Goal: Task Accomplishment & Management: Use online tool/utility

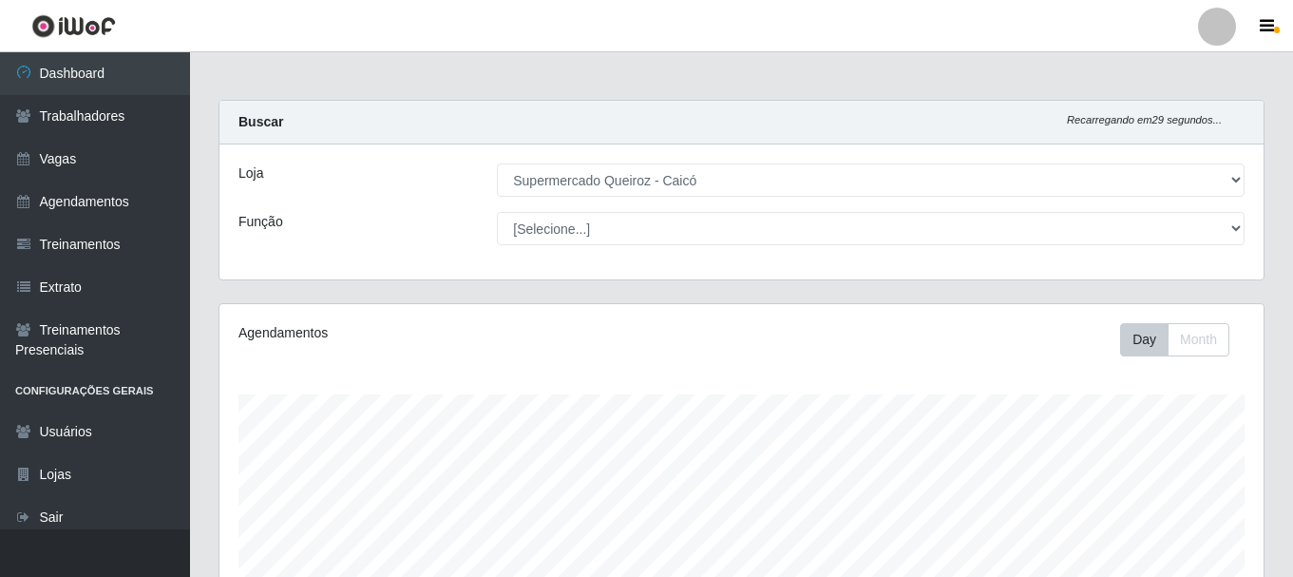
select select "512"
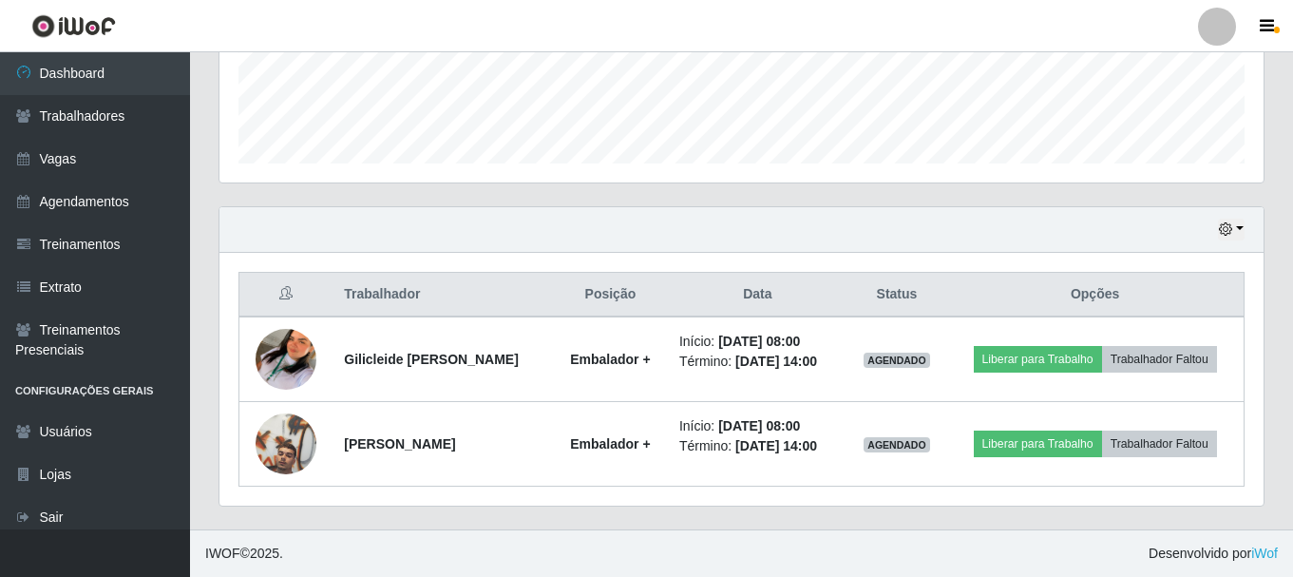
scroll to position [394, 1044]
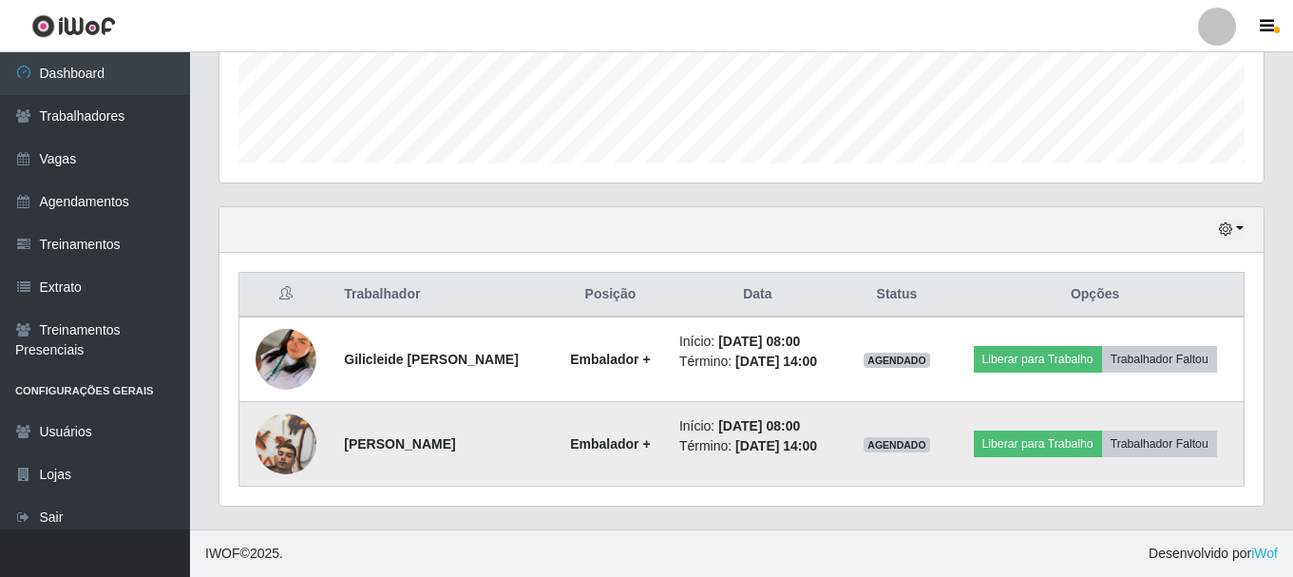
click at [271, 438] on img at bounding box center [286, 444] width 61 height 82
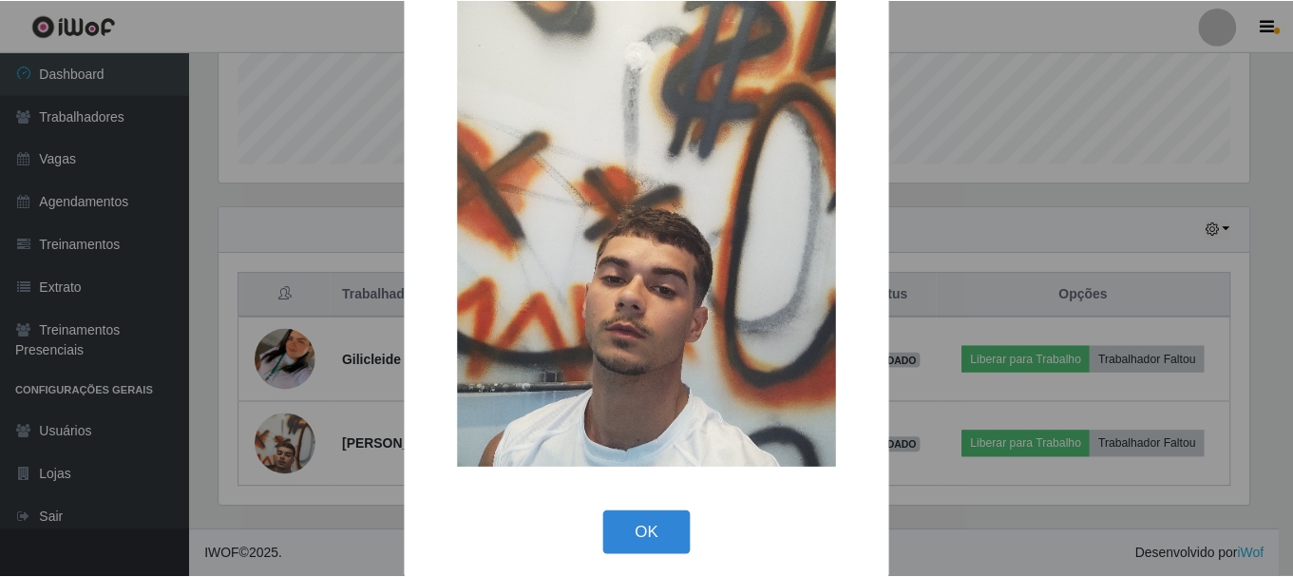
scroll to position [97, 0]
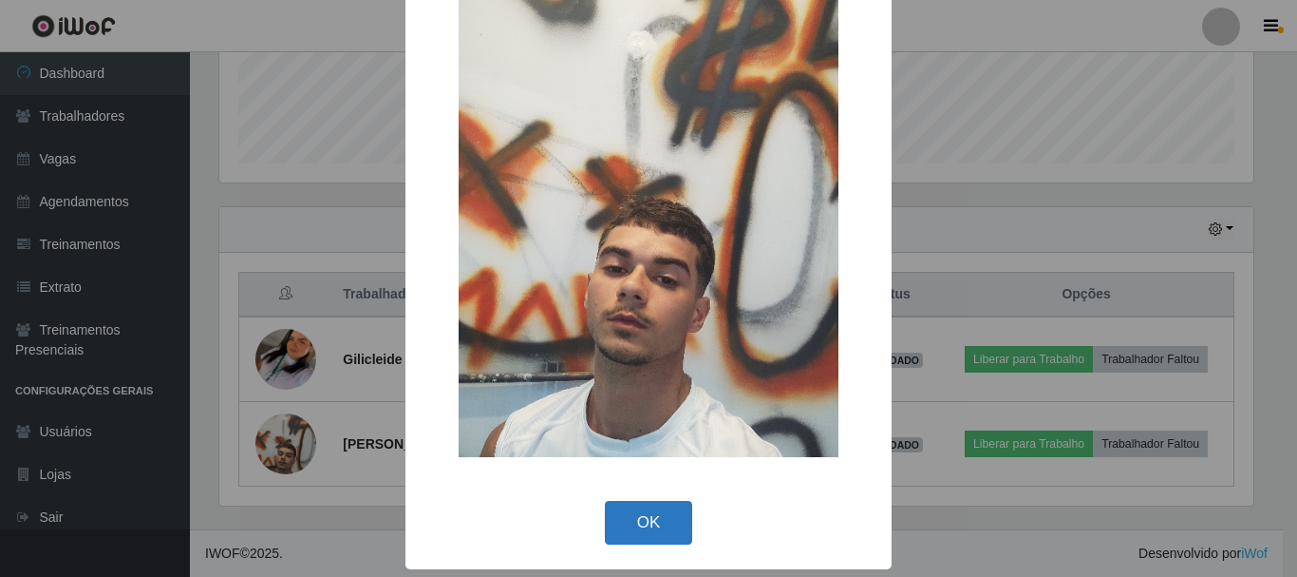
click at [641, 515] on button "OK" at bounding box center [649, 523] width 88 height 45
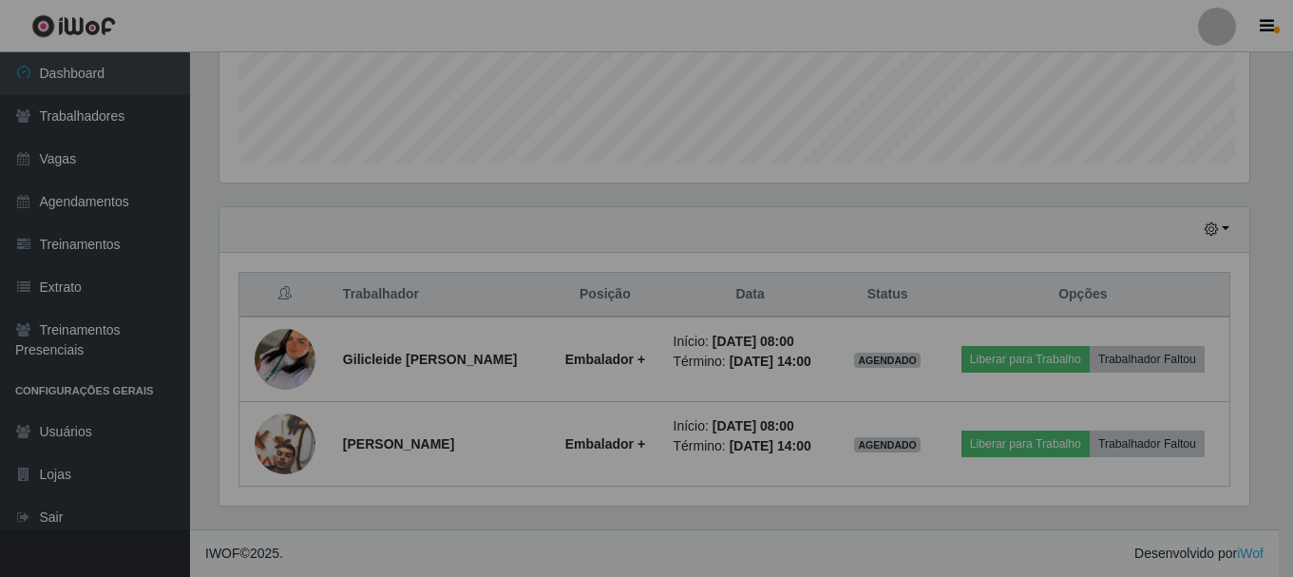
scroll to position [394, 1044]
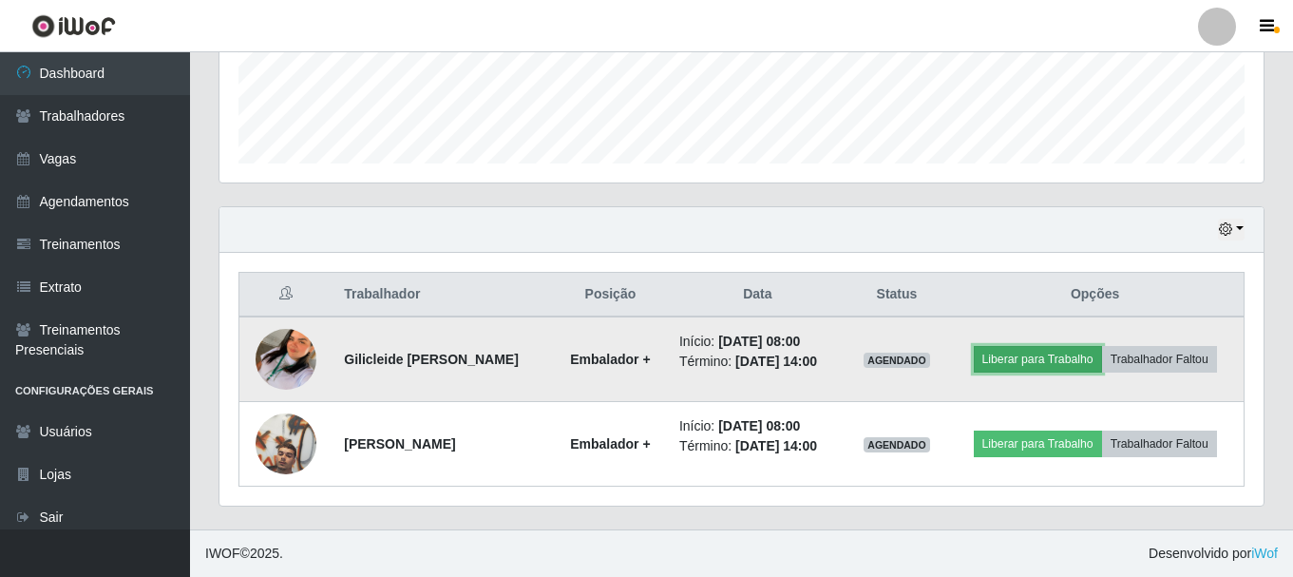
click at [1033, 355] on button "Liberar para Trabalho" at bounding box center [1038, 359] width 128 height 27
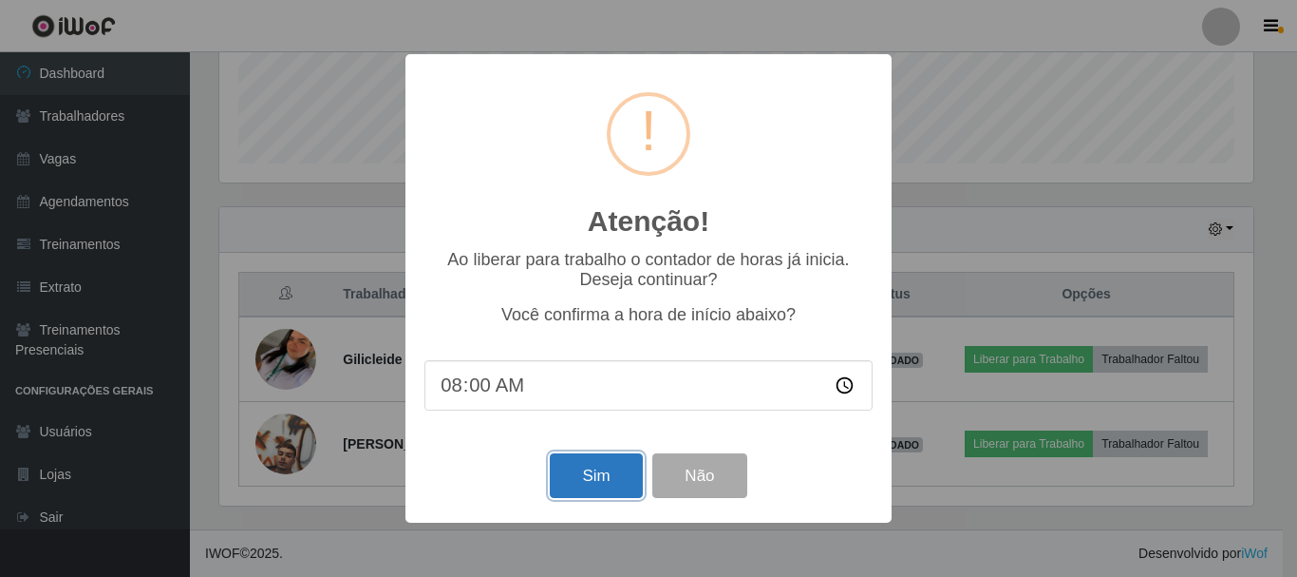
click at [611, 483] on button "Sim" at bounding box center [596, 475] width 92 height 45
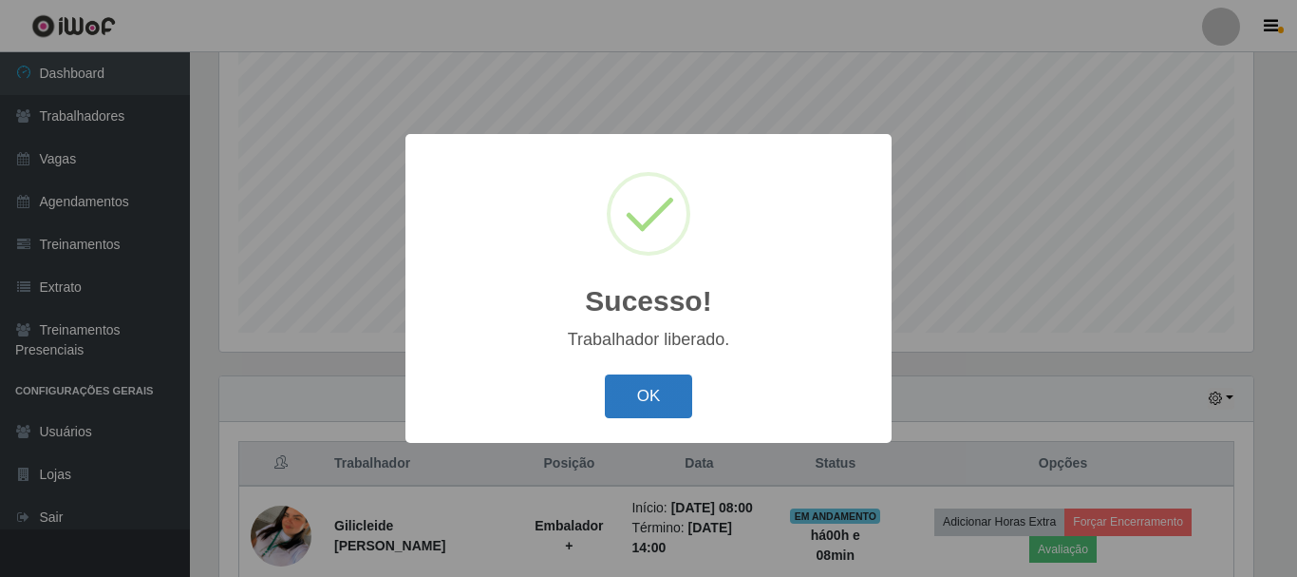
click at [671, 396] on button "OK" at bounding box center [649, 396] width 88 height 45
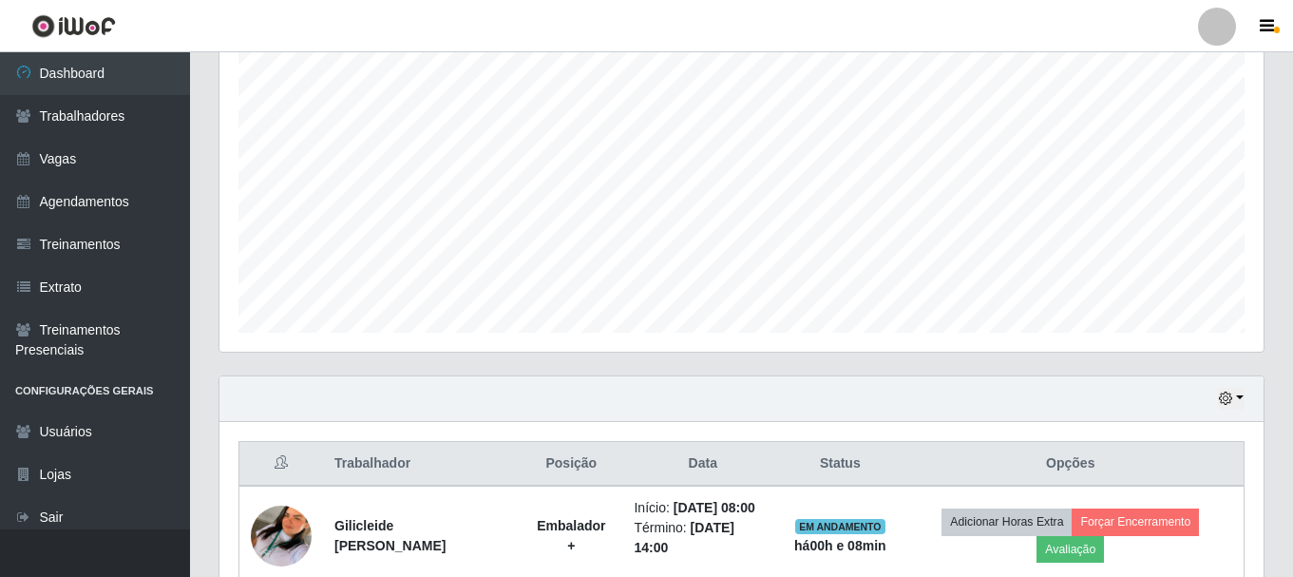
scroll to position [442, 0]
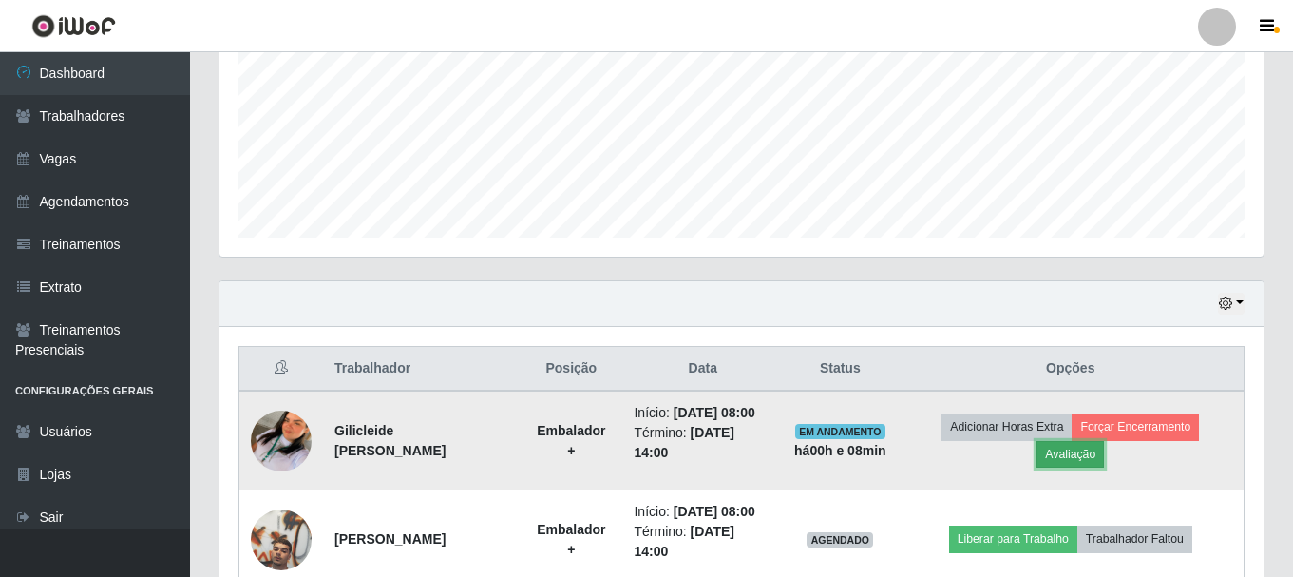
click at [1060, 455] on button "Avaliação" at bounding box center [1069, 454] width 67 height 27
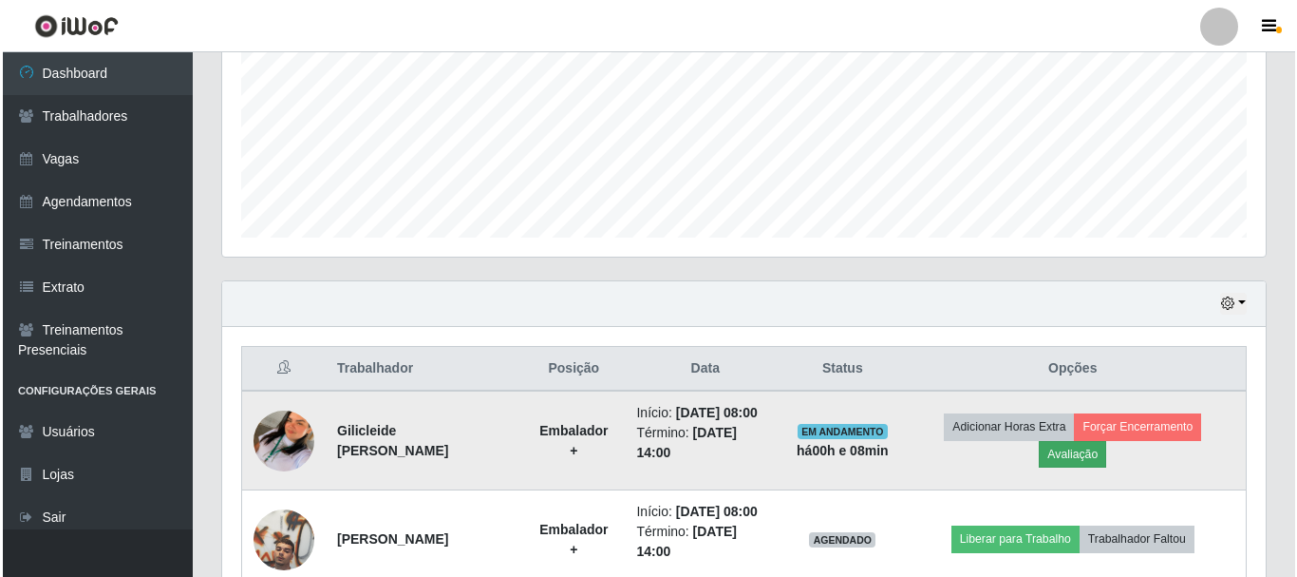
scroll to position [394, 1034]
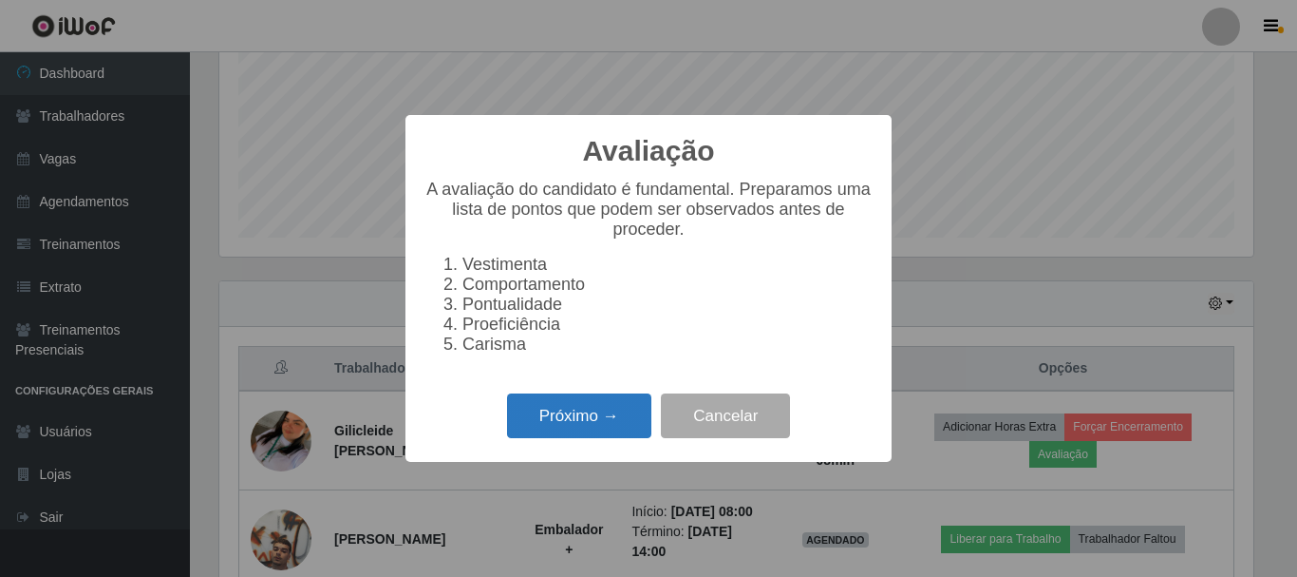
click at [581, 426] on button "Próximo →" at bounding box center [579, 415] width 144 height 45
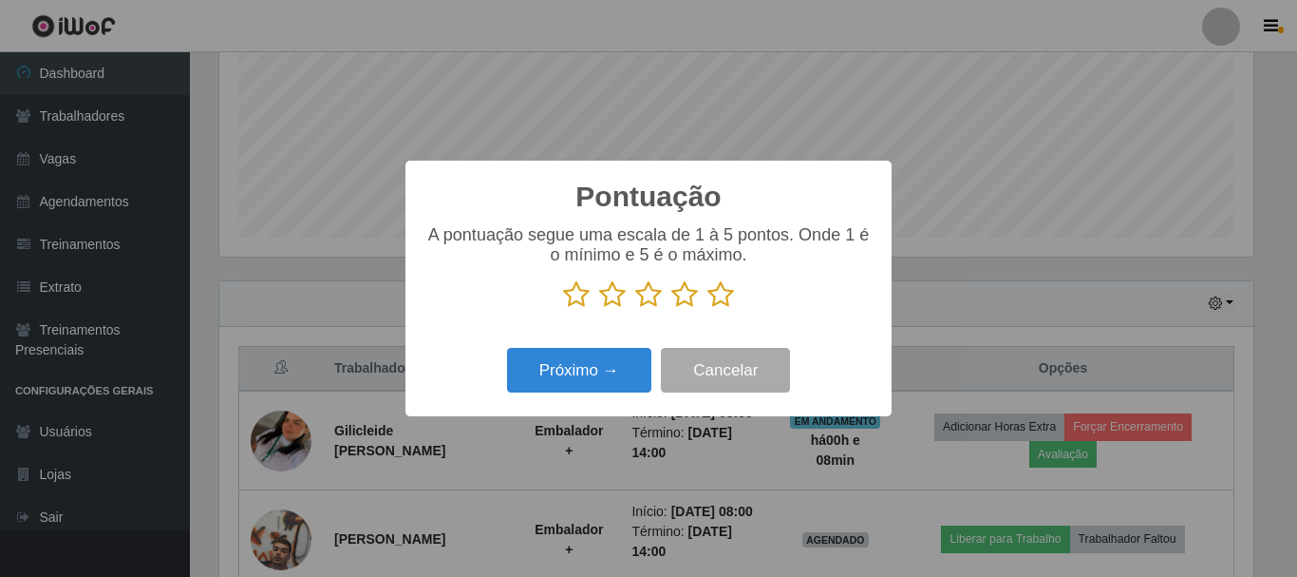
scroll to position [949449, 948809]
drag, startPoint x: 685, startPoint y: 298, endPoint x: 616, endPoint y: 345, distance: 82.7
click at [683, 300] on icon at bounding box center [685, 294] width 27 height 28
click at [672, 309] on input "radio" at bounding box center [672, 309] width 0 height 0
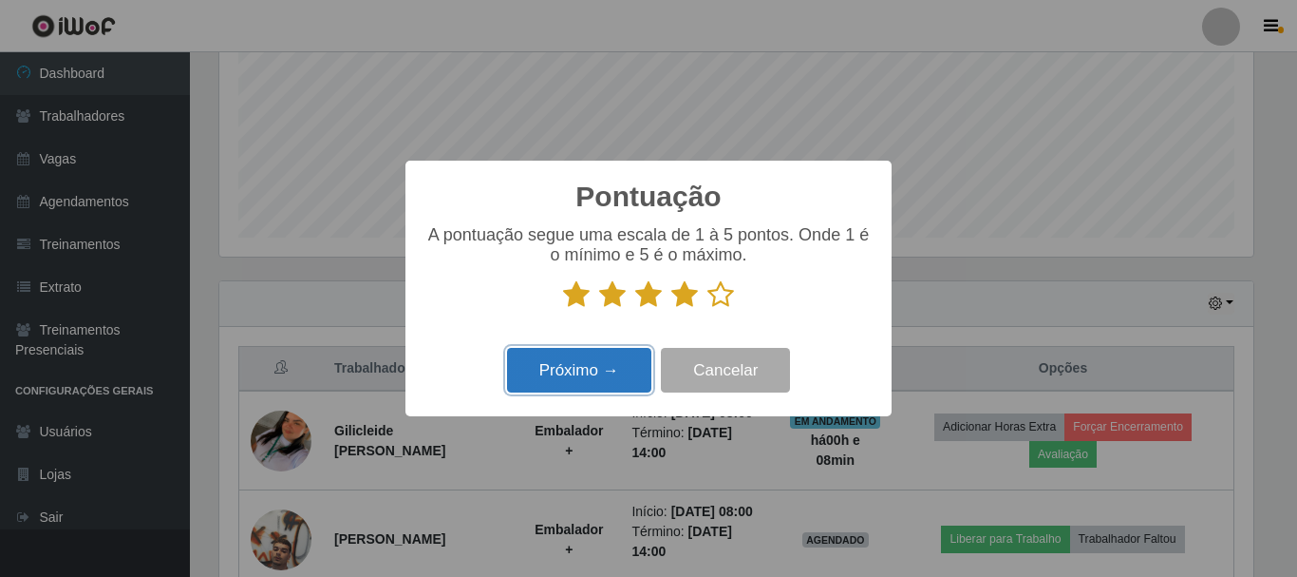
click at [598, 367] on button "Próximo →" at bounding box center [579, 370] width 144 height 45
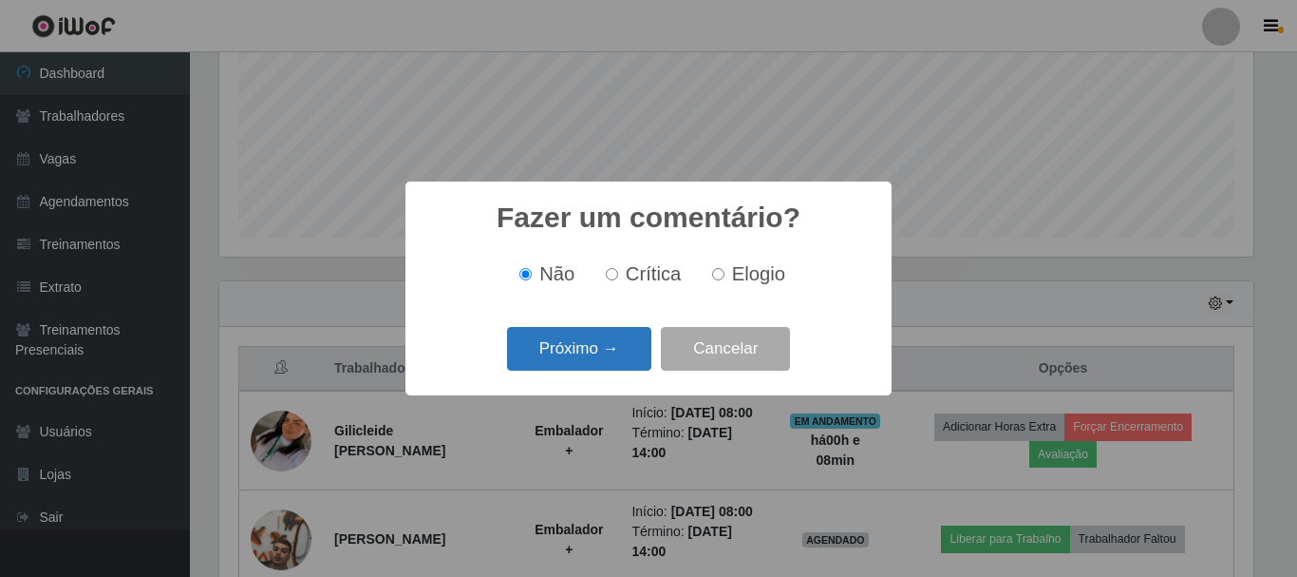
click at [579, 350] on button "Próximo →" at bounding box center [579, 349] width 144 height 45
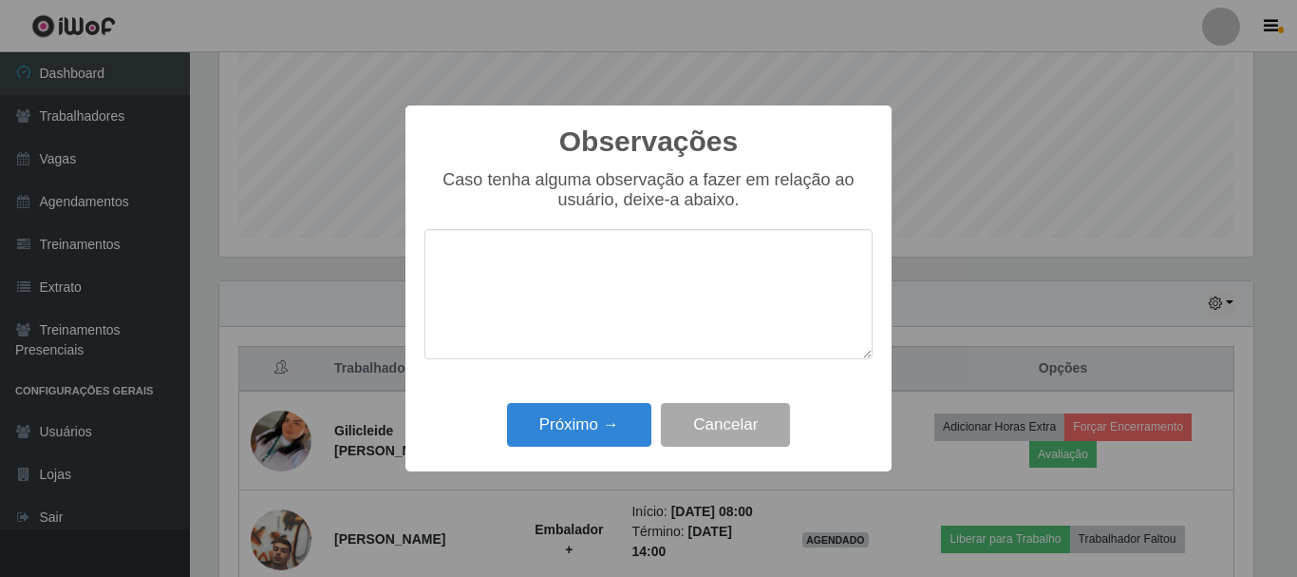
click at [586, 330] on textarea at bounding box center [649, 294] width 448 height 130
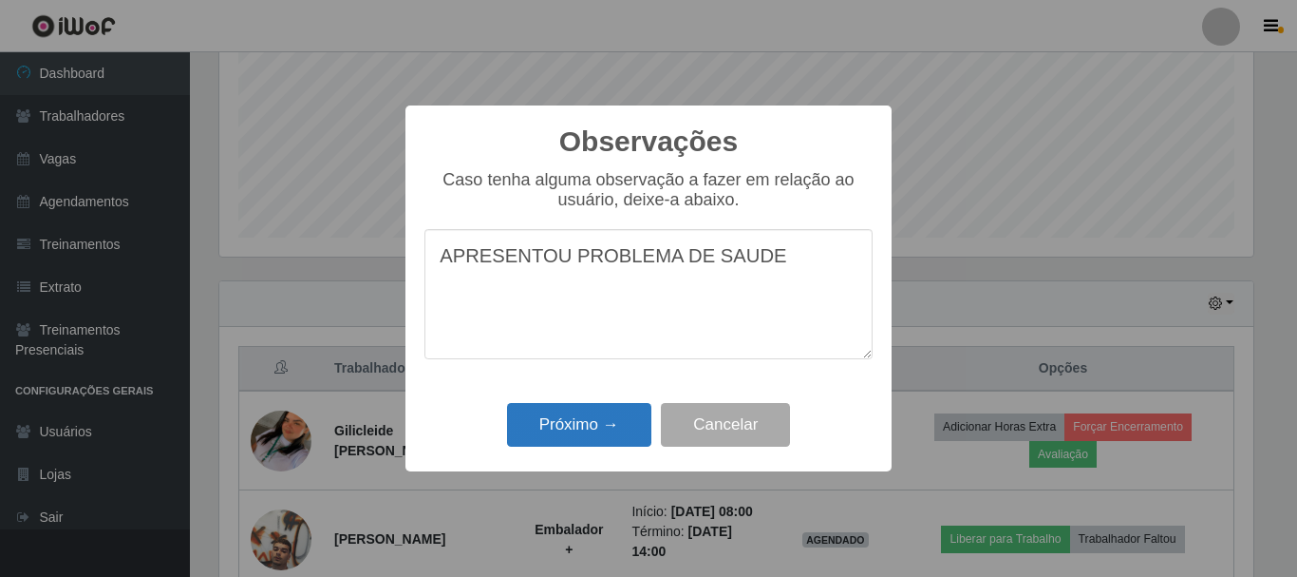
type textarea "APRESENTOU PROBLEMA DE SAUDE"
click at [599, 405] on button "Próximo →" at bounding box center [579, 425] width 144 height 45
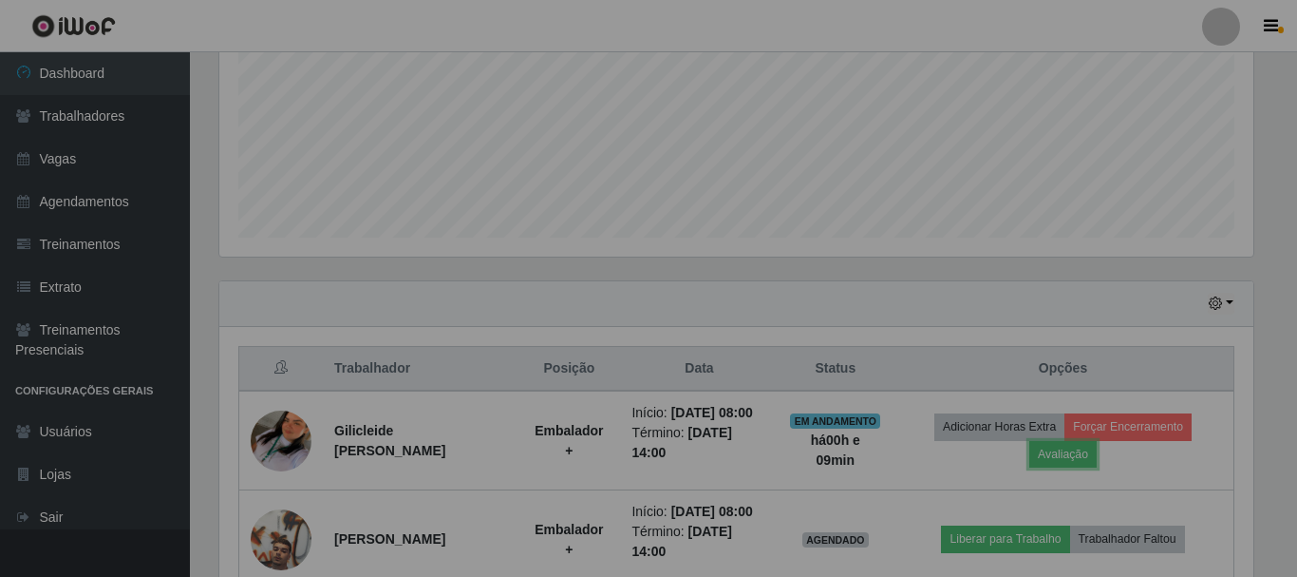
scroll to position [394, 1044]
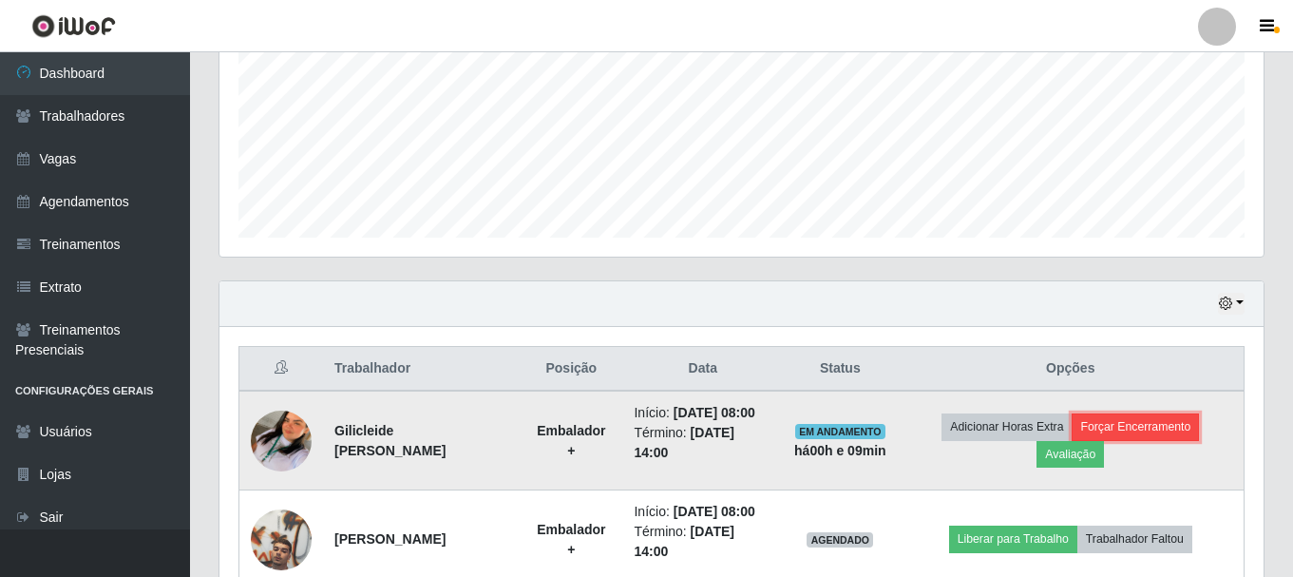
click at [1175, 426] on button "Forçar Encerramento" at bounding box center [1134, 426] width 127 height 27
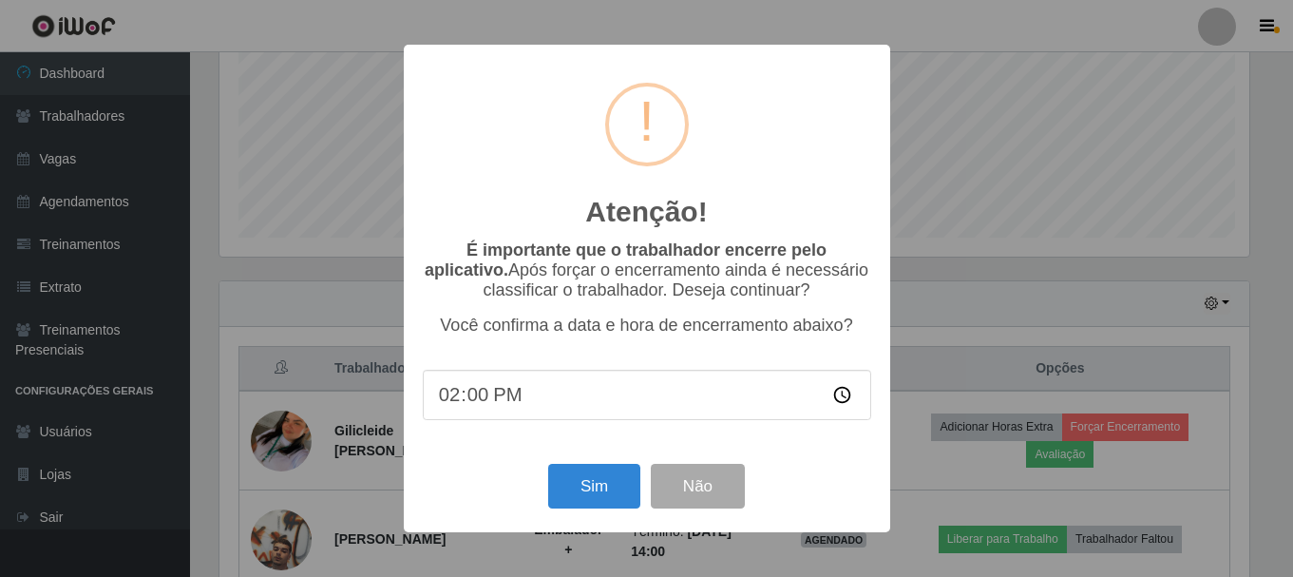
scroll to position [394, 1034]
type input "08:03"
click at [577, 477] on button "Sim" at bounding box center [596, 486] width 92 height 45
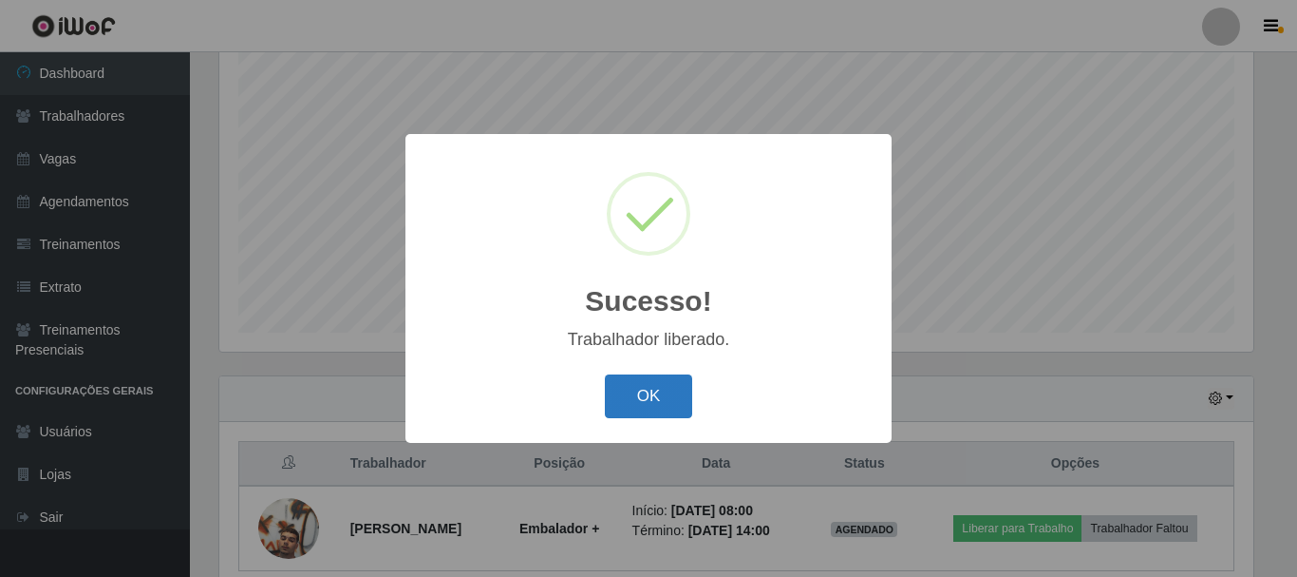
click at [644, 407] on button "OK" at bounding box center [649, 396] width 88 height 45
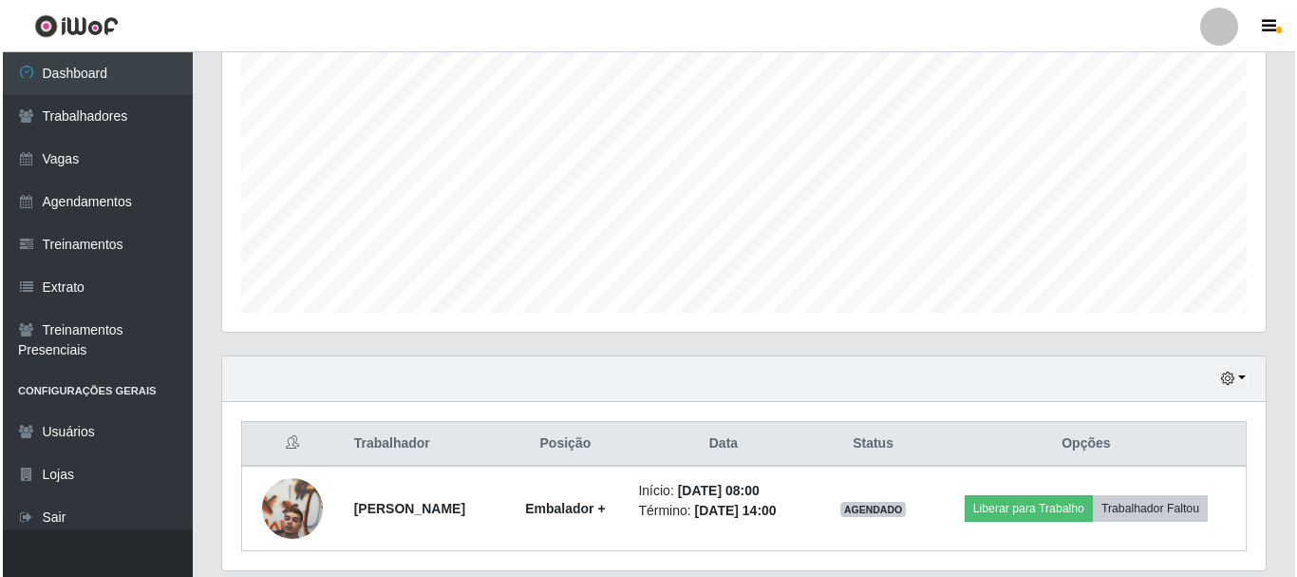
scroll to position [431, 0]
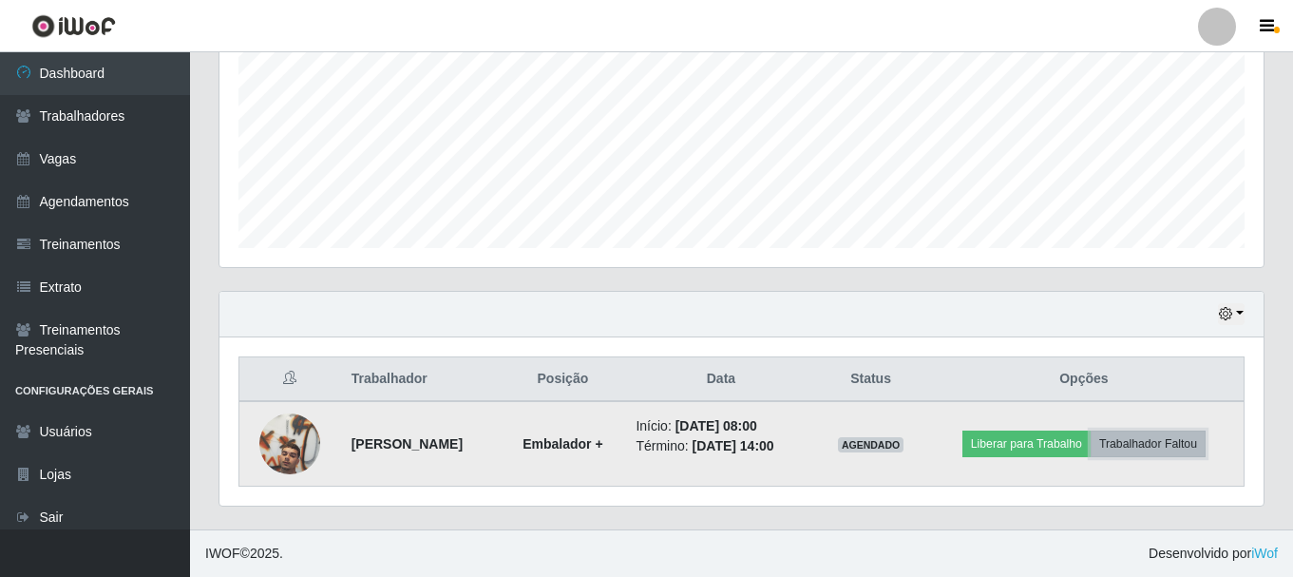
click at [1178, 438] on button "Trabalhador Faltou" at bounding box center [1147, 443] width 115 height 27
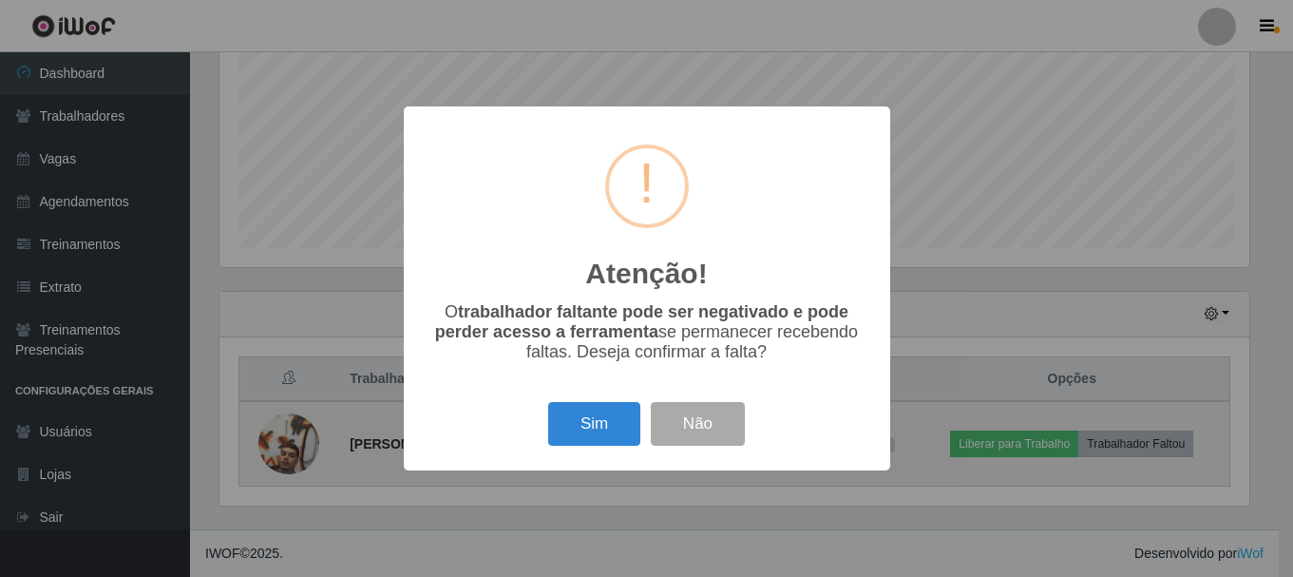
scroll to position [394, 1034]
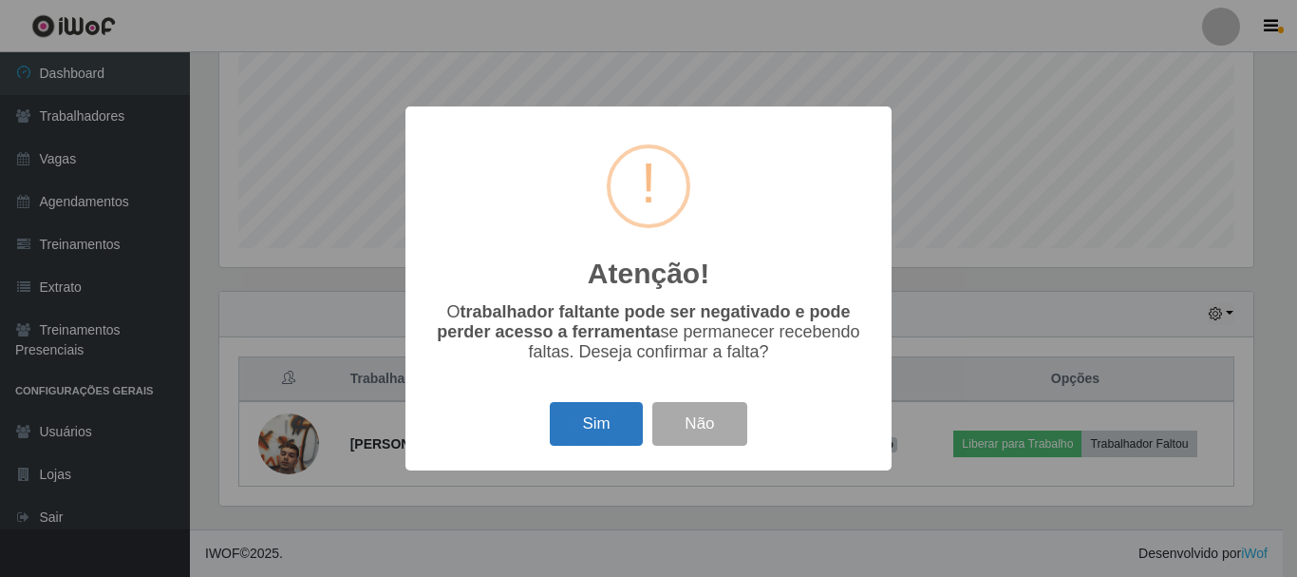
click at [597, 420] on button "Sim" at bounding box center [596, 424] width 92 height 45
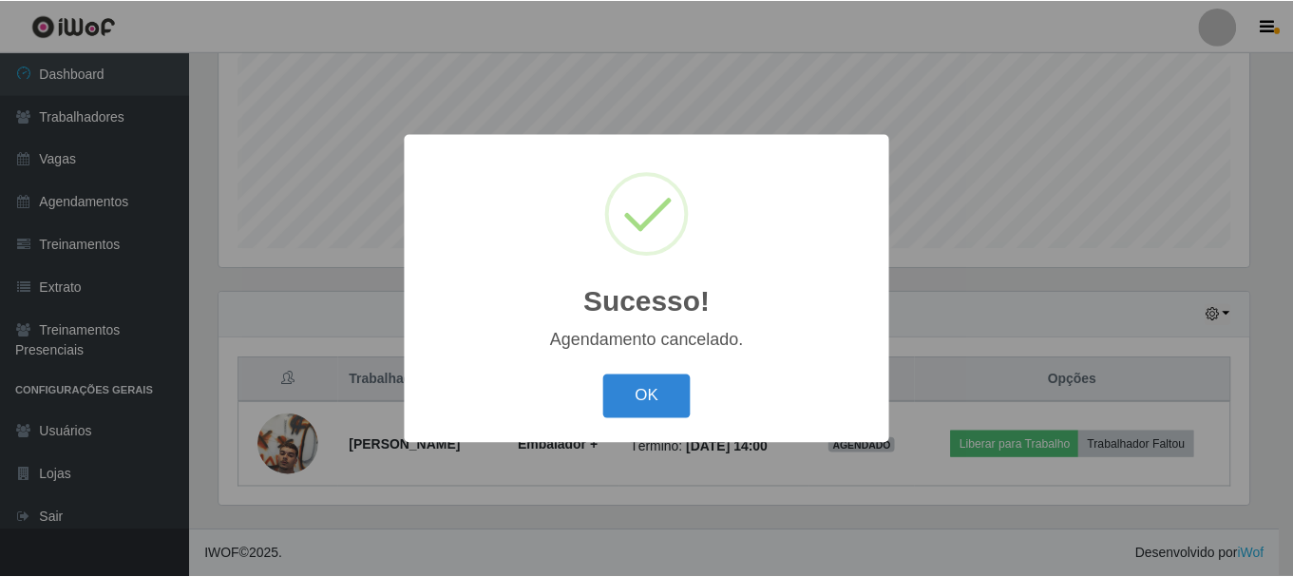
scroll to position [347, 0]
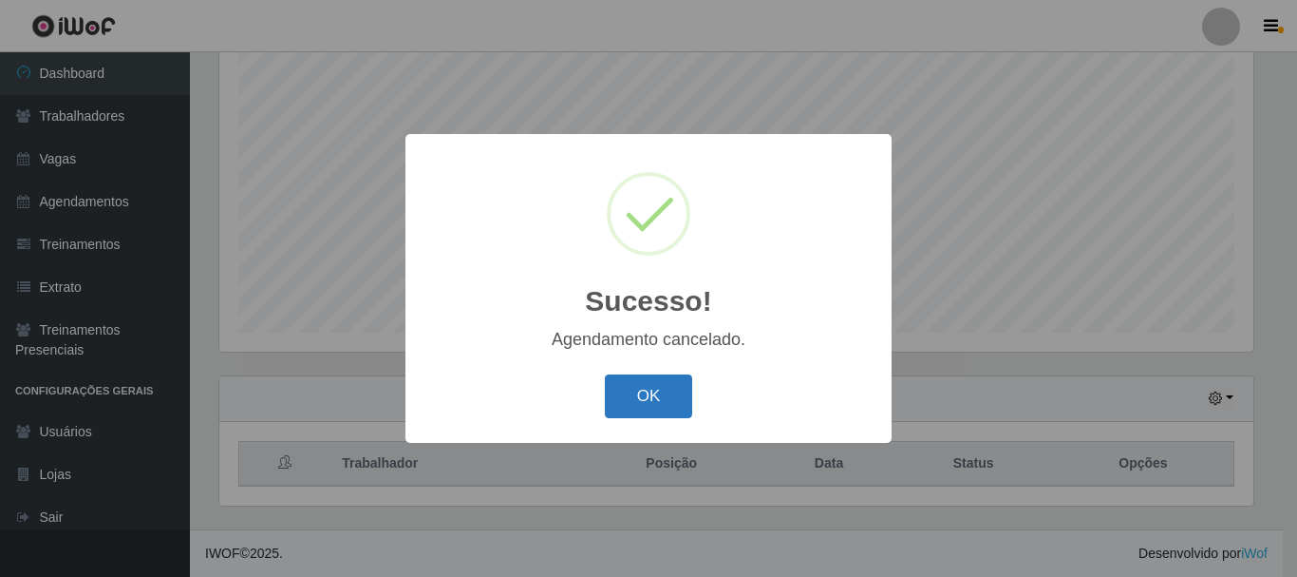
click at [618, 389] on button "OK" at bounding box center [649, 396] width 88 height 45
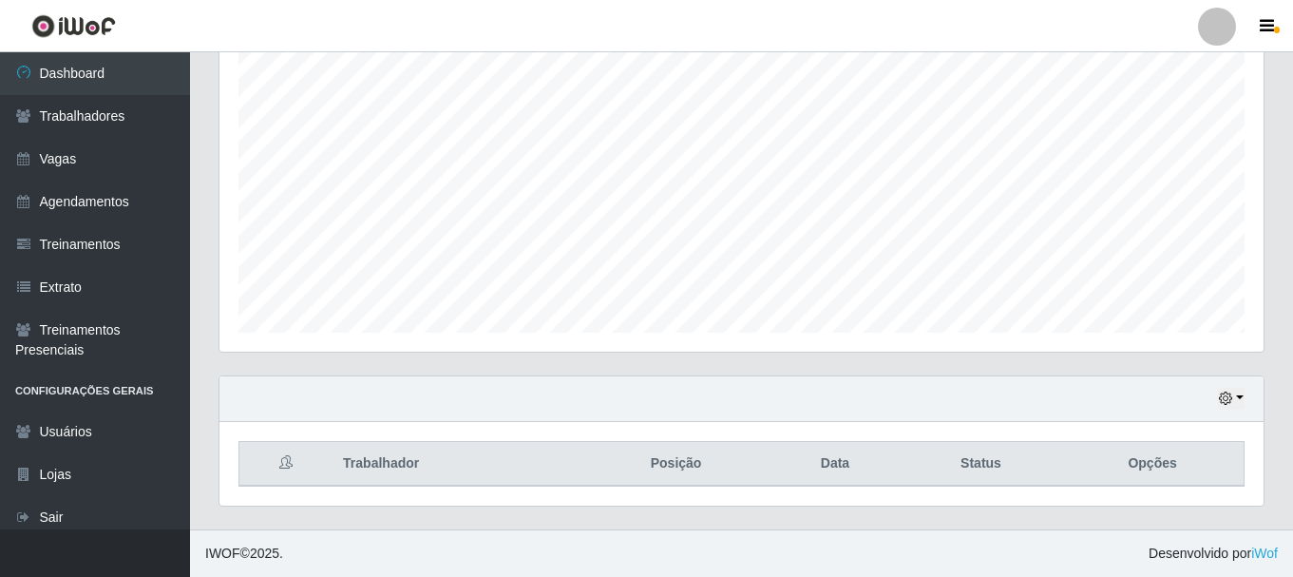
click at [1212, 400] on div "Hoje 1 dia 3 dias 1 Semana Não encerrados" at bounding box center [741, 399] width 1044 height 46
click at [1223, 404] on icon "button" at bounding box center [1225, 397] width 13 height 13
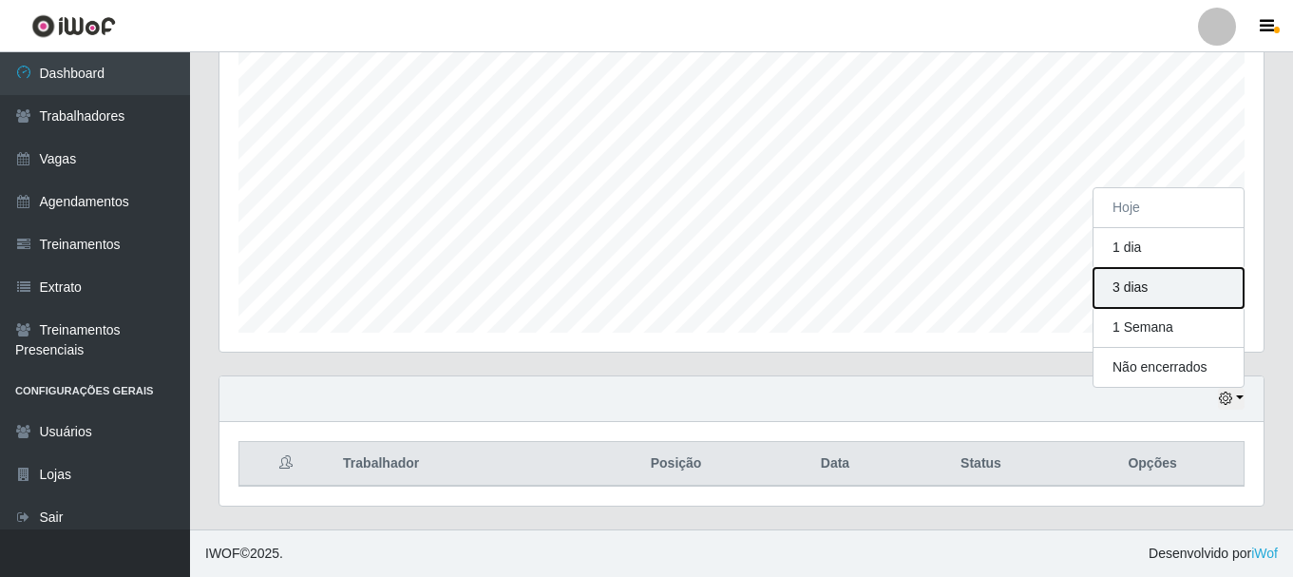
click at [1154, 285] on button "3 dias" at bounding box center [1168, 288] width 150 height 40
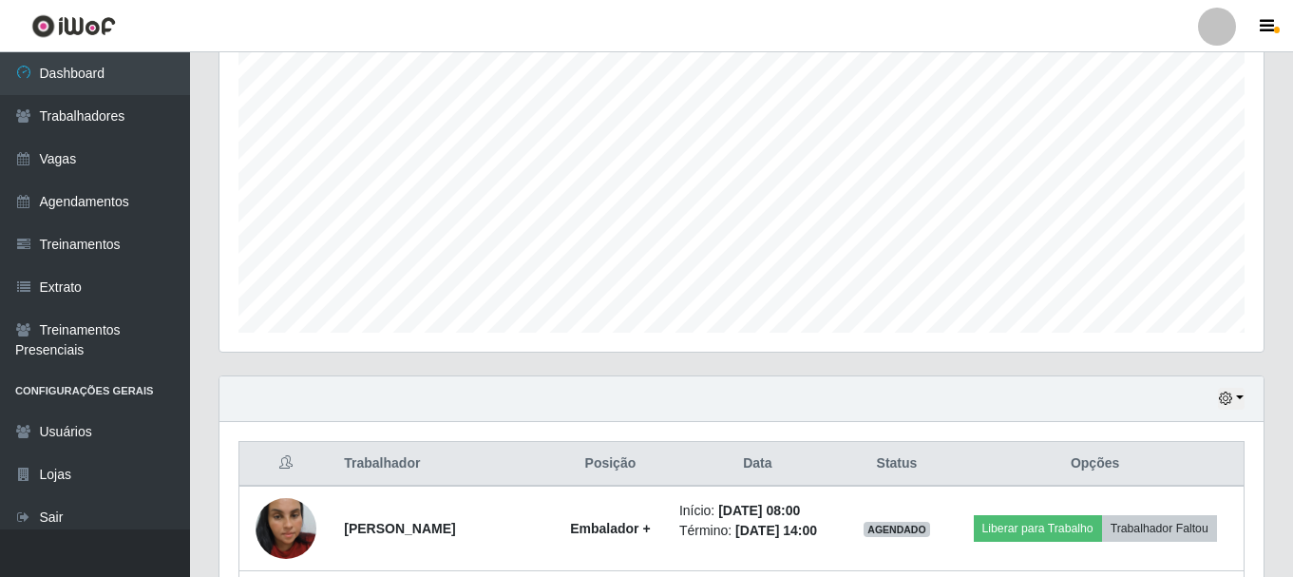
scroll to position [516, 0]
